Goal: Book appointment/travel/reservation

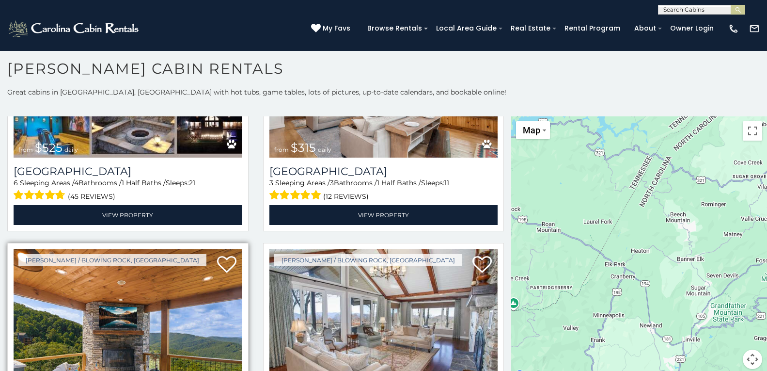
scroll to position [10, 0]
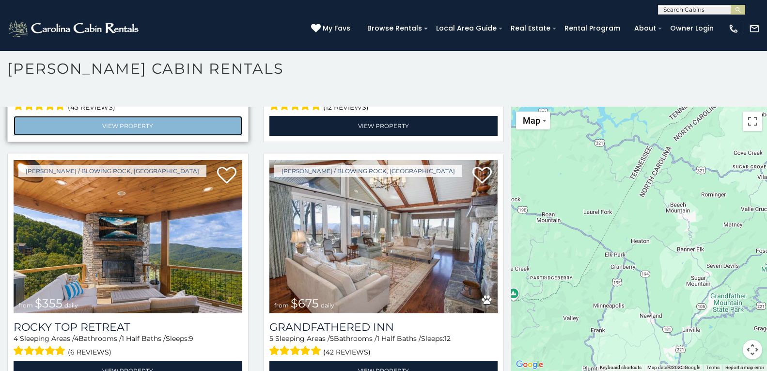
click at [37, 116] on link "View Property" at bounding box center [128, 126] width 229 height 20
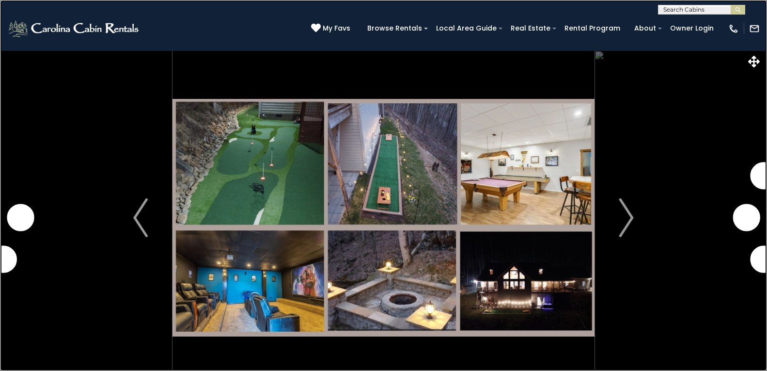
click at [168, 51] on link at bounding box center [383, 185] width 767 height 371
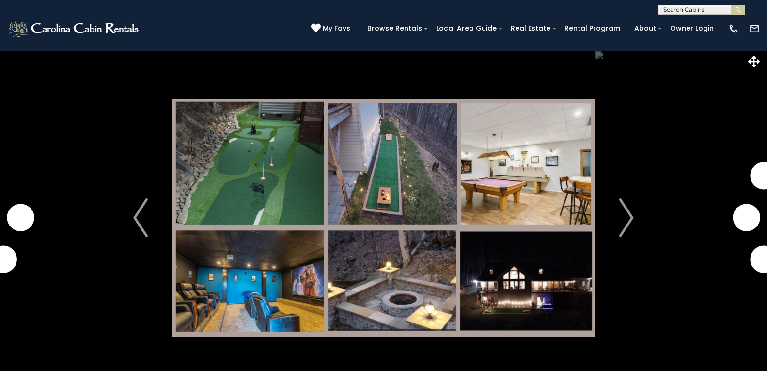
scroll to position [2896, 0]
